Goal: Navigation & Orientation: Find specific page/section

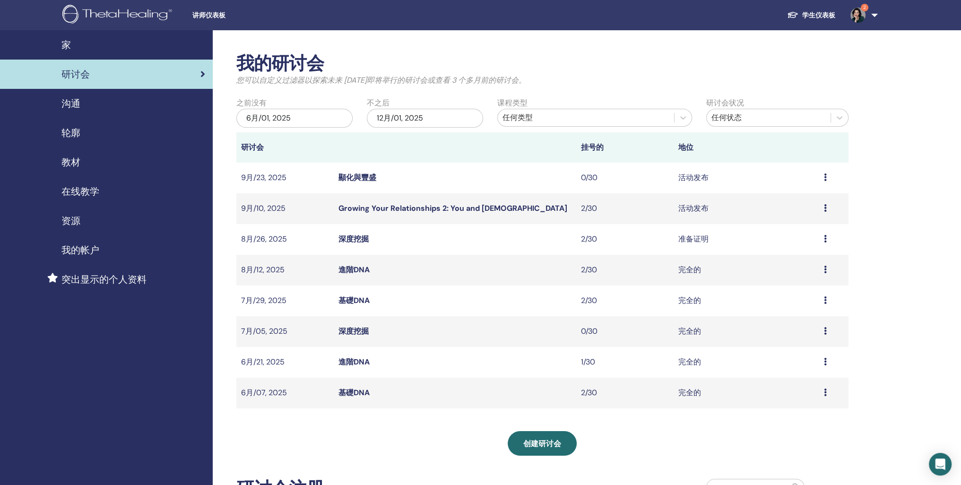
click at [78, 111] on span "沟通" at bounding box center [70, 103] width 19 height 14
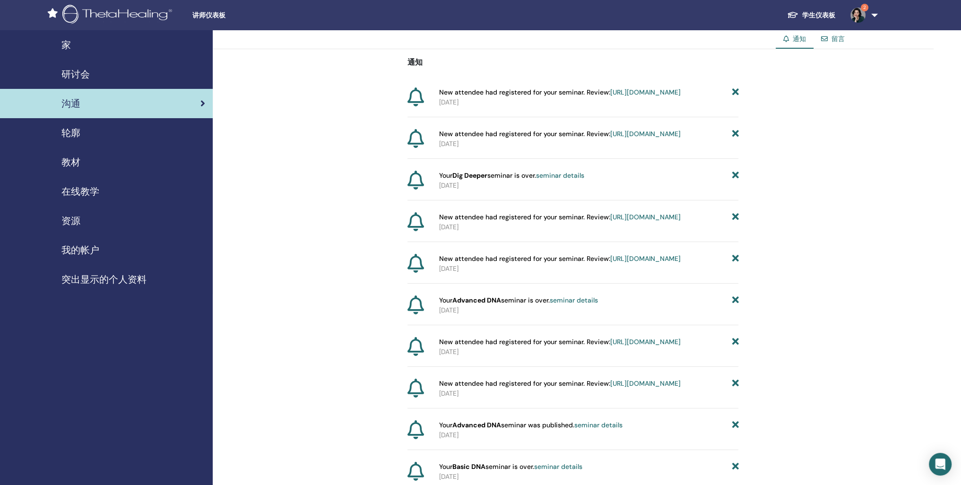
click at [68, 48] on span "家" at bounding box center [65, 45] width 9 height 14
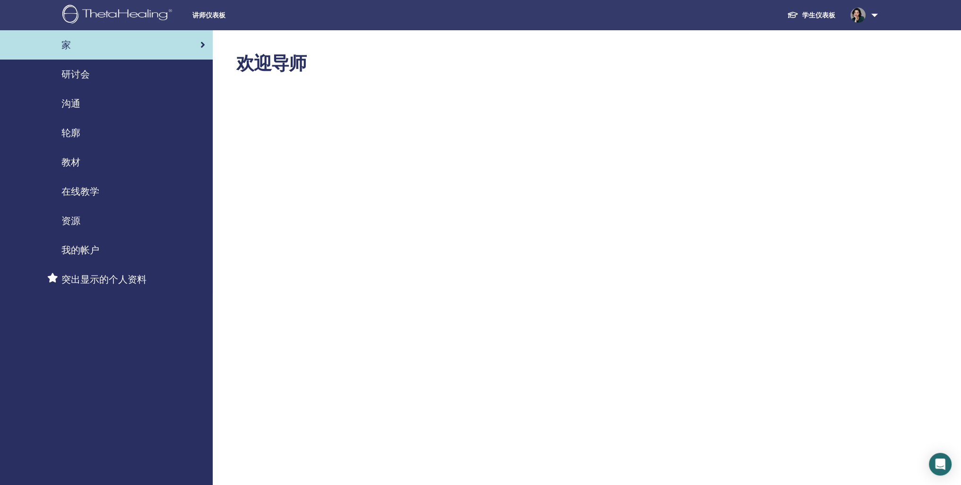
click at [80, 81] on span "研讨会" at bounding box center [75, 74] width 28 height 14
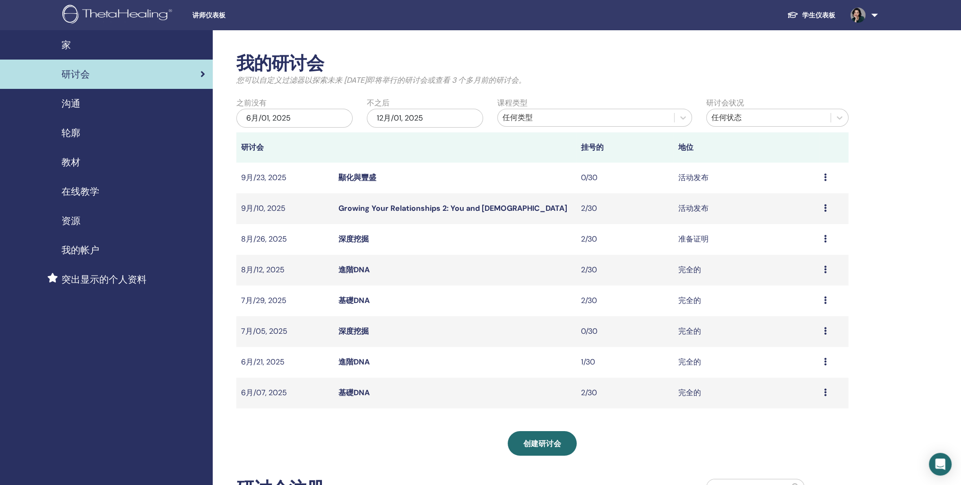
click at [75, 228] on span "资源" at bounding box center [70, 221] width 19 height 14
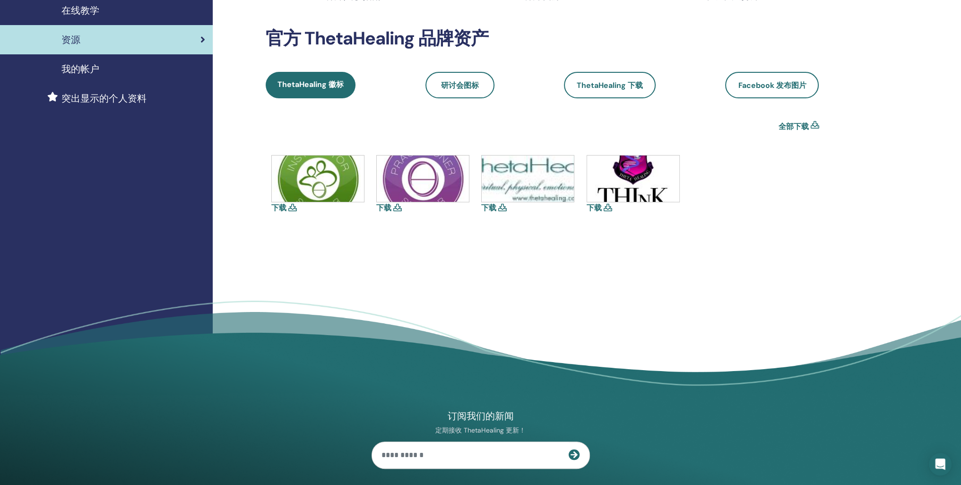
scroll to position [142, 0]
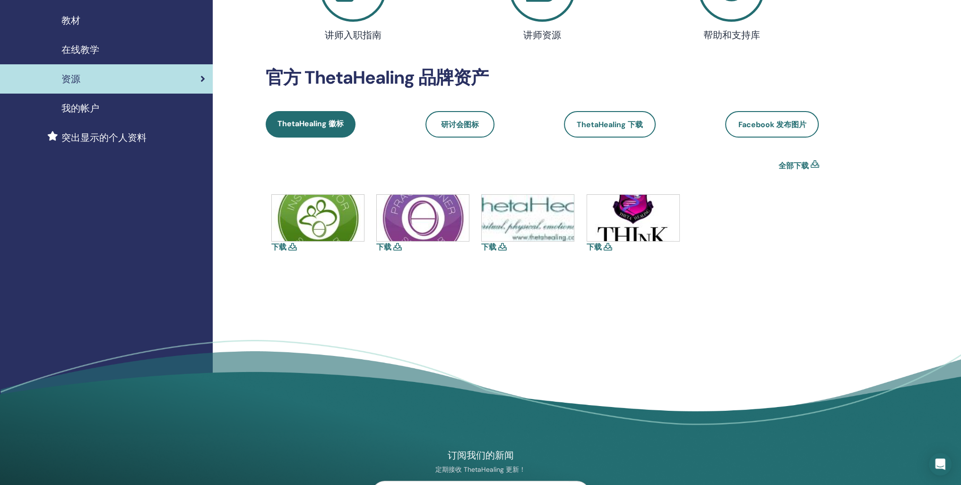
click at [84, 115] on span "我的帐户" at bounding box center [80, 108] width 38 height 14
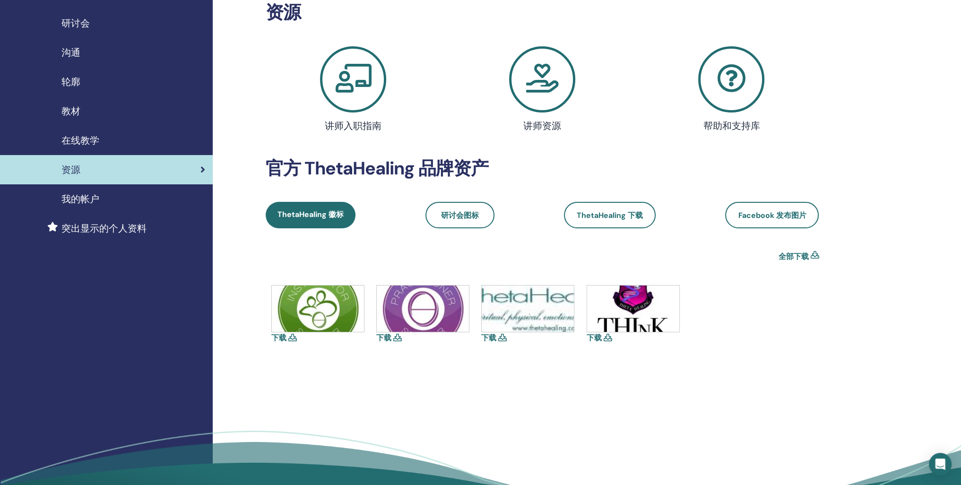
scroll to position [47, 0]
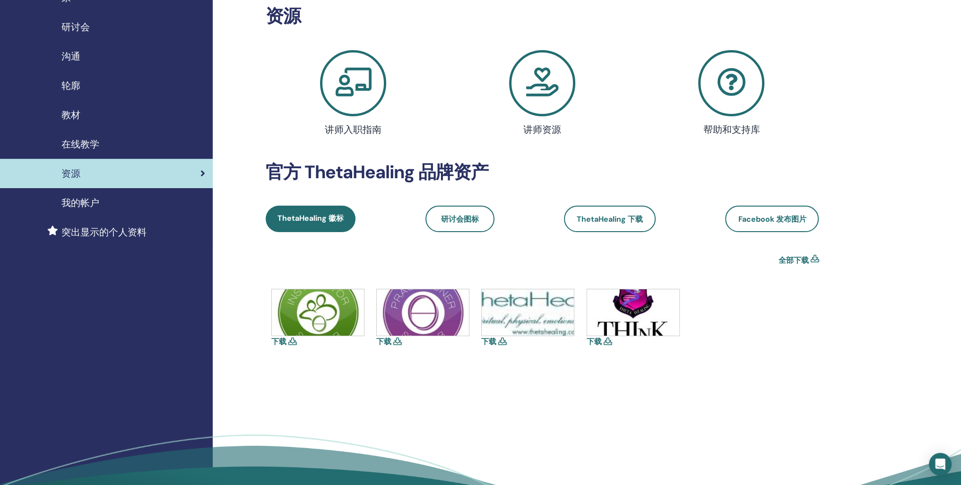
click at [96, 151] on span "在线教学" at bounding box center [80, 144] width 38 height 14
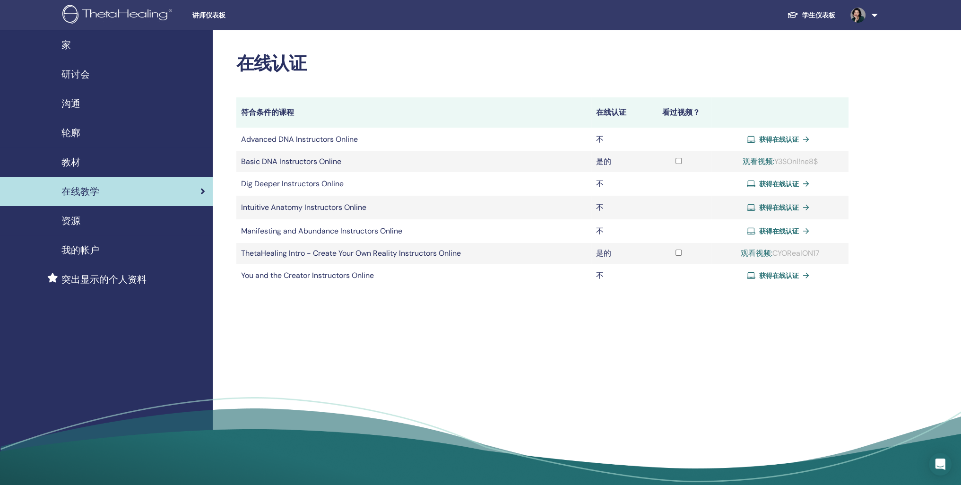
click at [68, 169] on span "教材" at bounding box center [70, 162] width 19 height 14
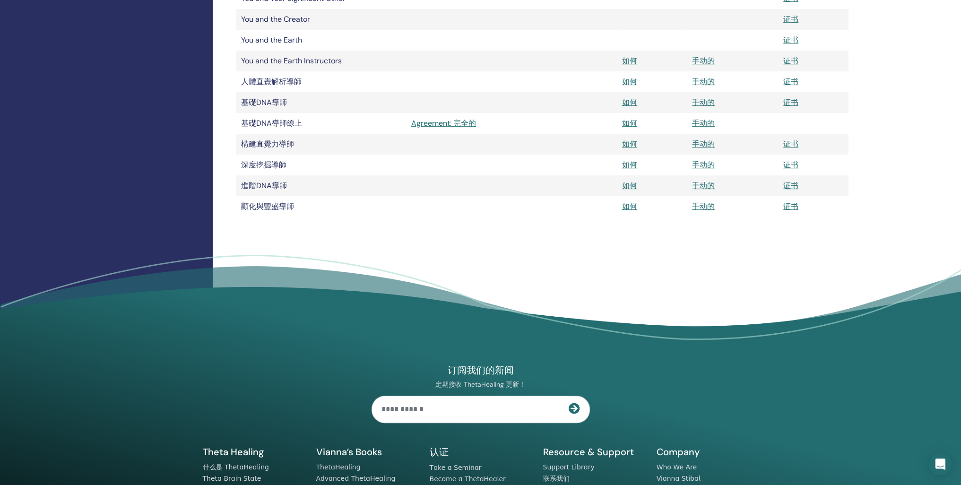
scroll to position [666, 0]
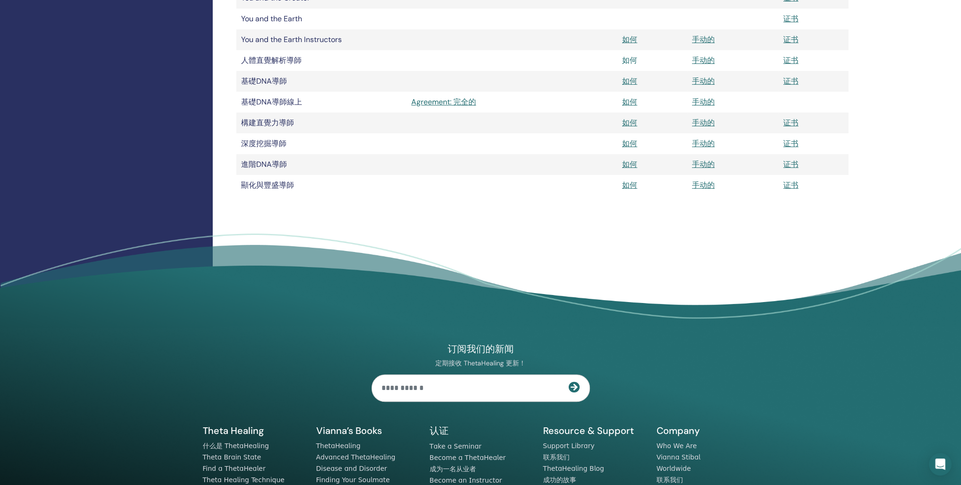
click at [633, 65] on link "如何" at bounding box center [629, 60] width 15 height 10
